Goal: Register for event/course

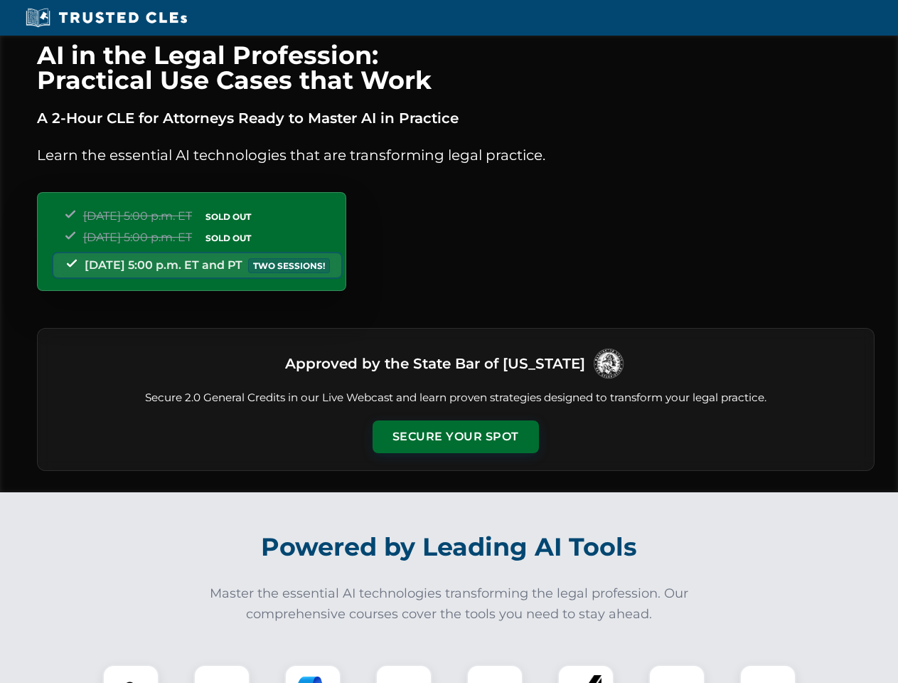
click at [455, 437] on button "Secure Your Spot" at bounding box center [456, 436] width 166 height 33
click at [131, 673] on img at bounding box center [130, 692] width 41 height 41
click at [222, 673] on div at bounding box center [221, 692] width 57 height 57
click at [313, 673] on div at bounding box center [312, 692] width 57 height 57
